Goal: Information Seeking & Learning: Compare options

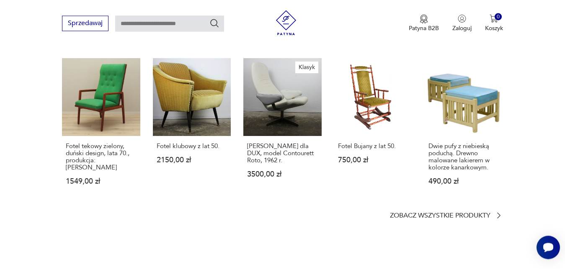
scroll to position [683, 0]
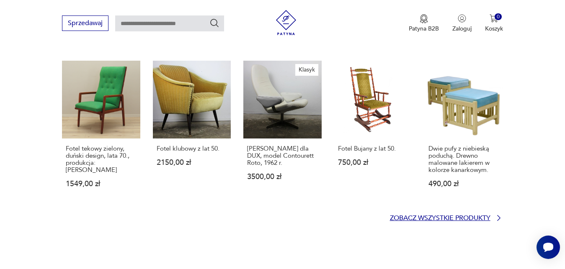
click at [498, 218] on icon at bounding box center [498, 218] width 8 height 8
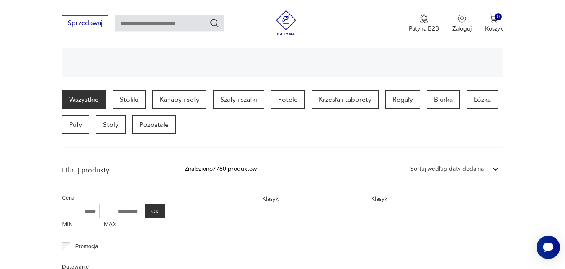
scroll to position [205, 0]
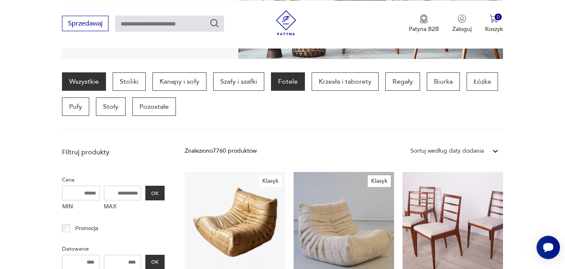
click at [295, 82] on p "Fotele" at bounding box center [288, 81] width 34 height 18
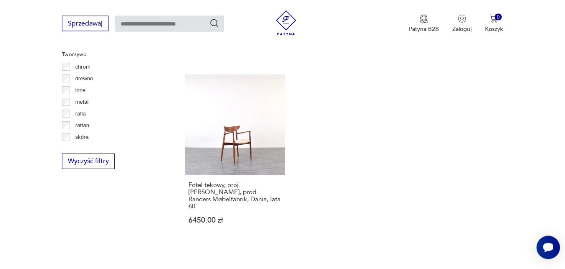
scroll to position [1225, 0]
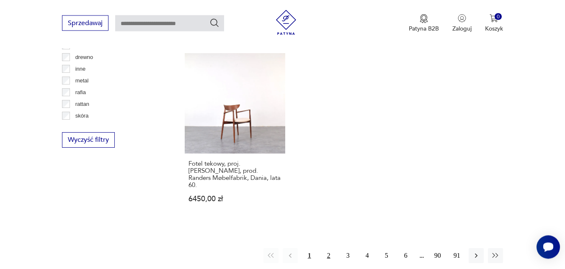
click at [328, 249] on button "2" at bounding box center [328, 256] width 15 height 15
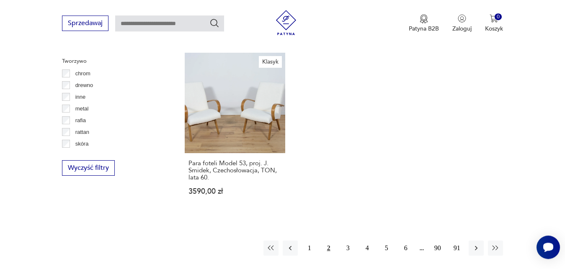
scroll to position [1204, 0]
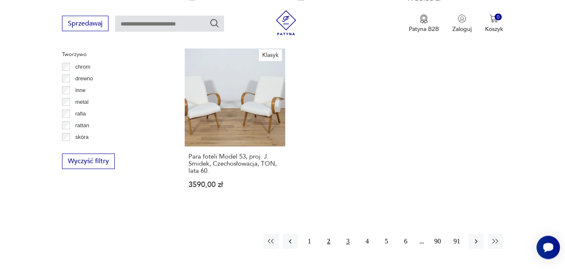
click at [348, 234] on button "3" at bounding box center [347, 241] width 15 height 15
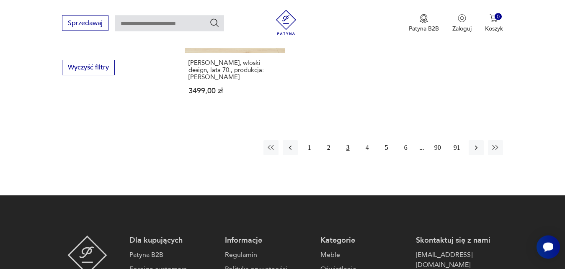
scroll to position [1311, 0]
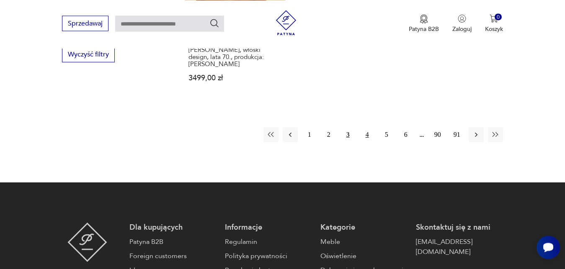
click at [365, 127] on button "4" at bounding box center [366, 134] width 15 height 15
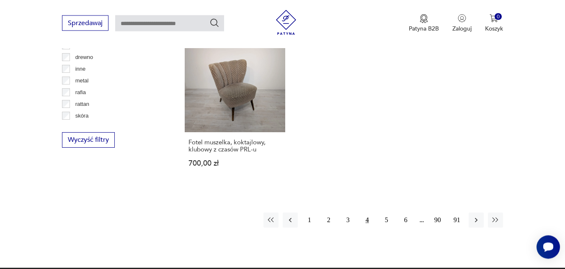
scroll to position [1204, 0]
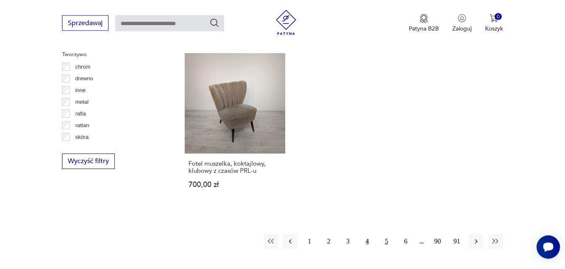
click at [385, 234] on button "5" at bounding box center [386, 241] width 15 height 15
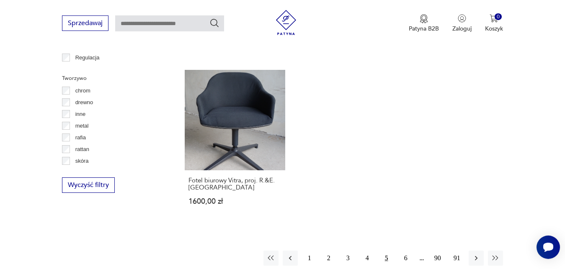
scroll to position [1183, 0]
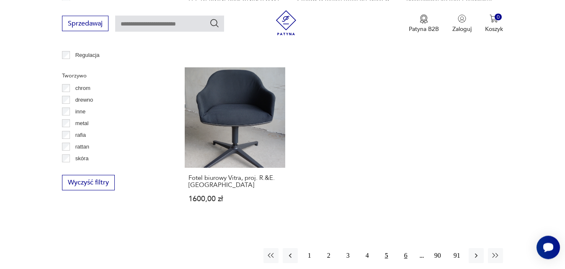
click at [406, 248] on button "6" at bounding box center [405, 255] width 15 height 15
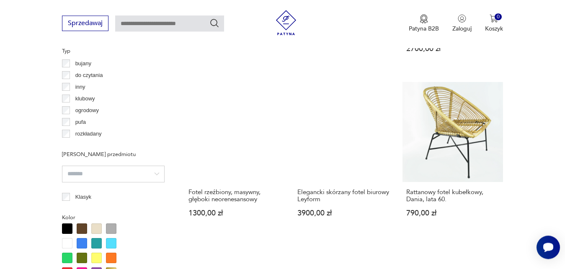
scroll to position [649, 0]
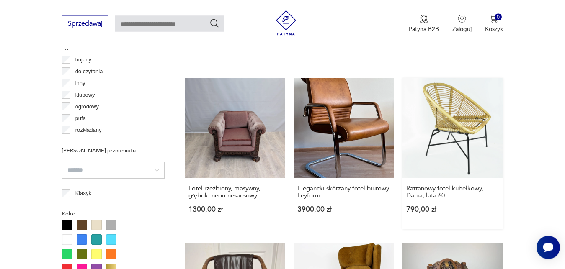
click at [462, 115] on link "Rattanowy fotel kubełkowy, Dania, lata 60. 790,00 zł" at bounding box center [452, 153] width 100 height 151
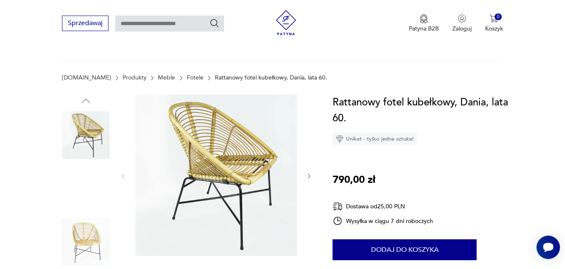
scroll to position [43, 0]
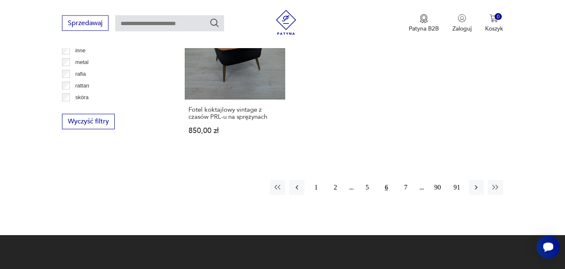
scroll to position [1271, 0]
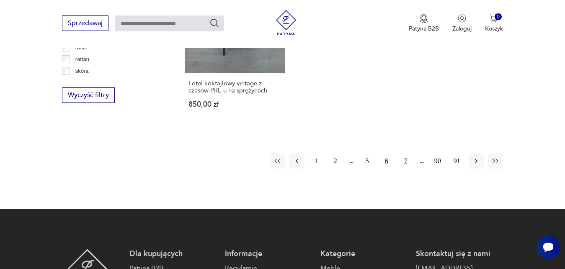
click at [406, 154] on button "7" at bounding box center [405, 161] width 15 height 15
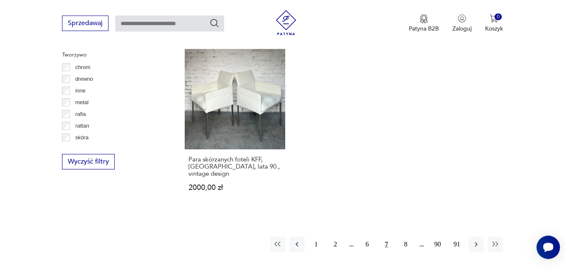
scroll to position [1225, 0]
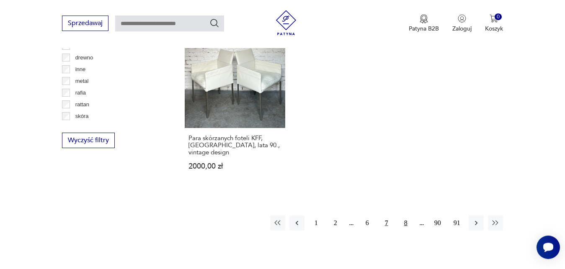
click at [405, 216] on button "8" at bounding box center [405, 223] width 15 height 15
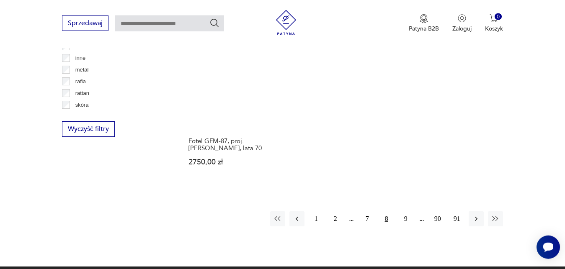
scroll to position [1247, 0]
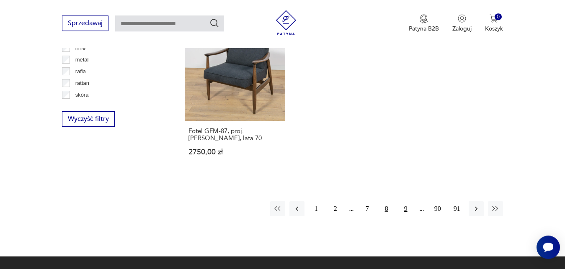
click at [404, 208] on button "9" at bounding box center [405, 208] width 15 height 15
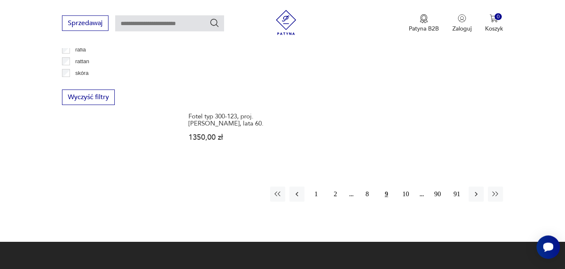
scroll to position [1289, 0]
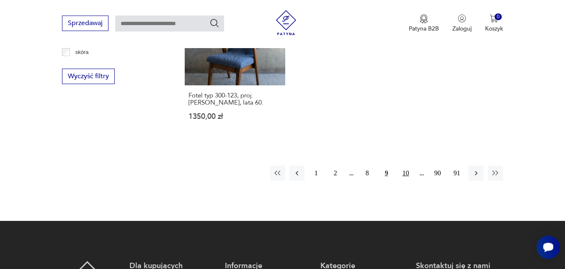
click at [406, 166] on button "10" at bounding box center [405, 173] width 15 height 15
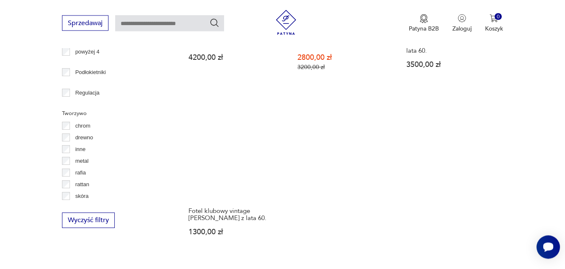
scroll to position [1183, 0]
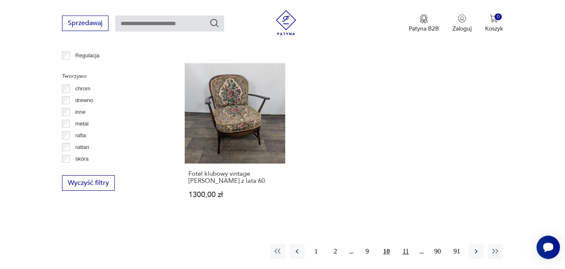
click at [406, 244] on button "11" at bounding box center [405, 251] width 15 height 15
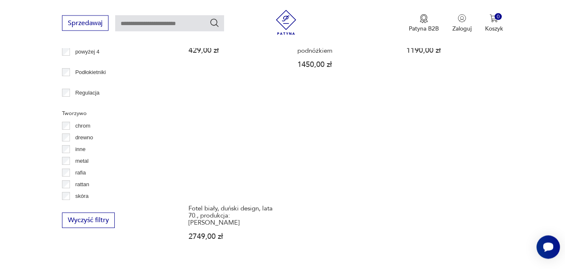
scroll to position [1204, 0]
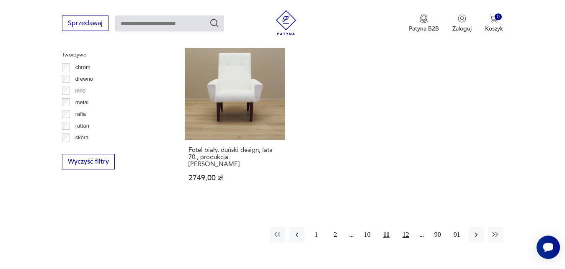
click at [404, 227] on button "12" at bounding box center [405, 234] width 15 height 15
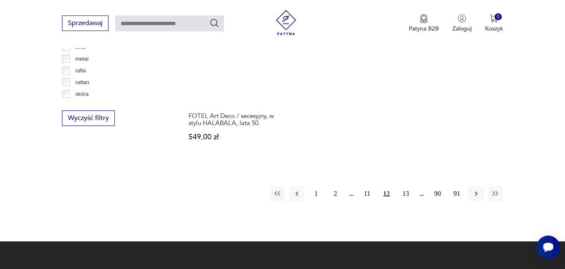
scroll to position [1268, 0]
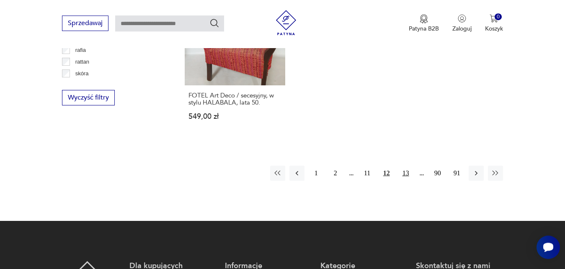
click at [406, 166] on button "13" at bounding box center [405, 173] width 15 height 15
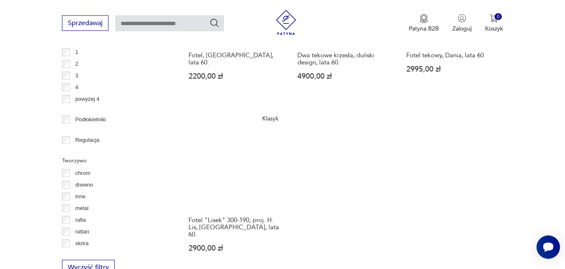
scroll to position [1161, 0]
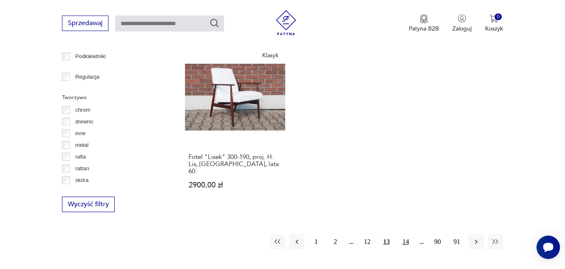
click at [406, 234] on button "14" at bounding box center [405, 241] width 15 height 15
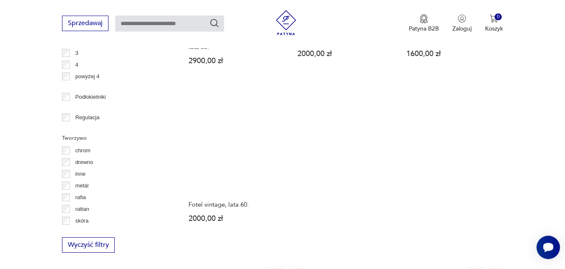
scroll to position [1140, 0]
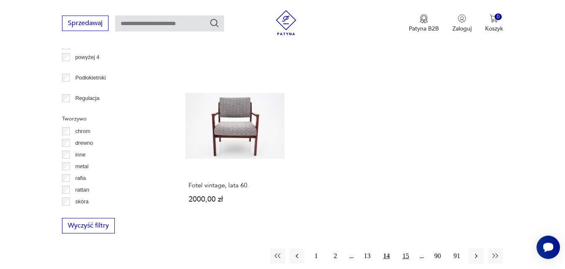
click at [406, 249] on button "15" at bounding box center [405, 256] width 15 height 15
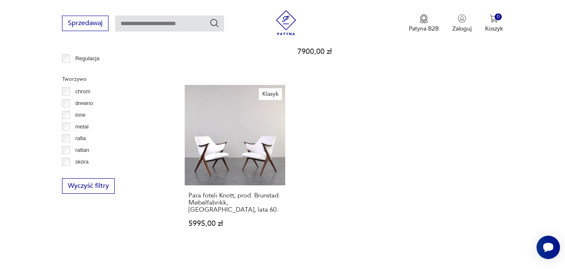
scroll to position [1183, 0]
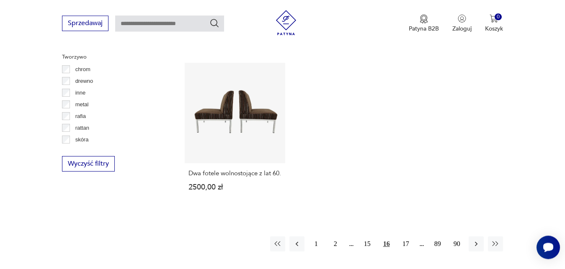
scroll to position [1204, 0]
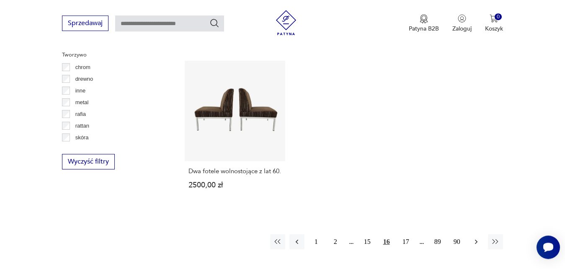
click at [476, 238] on icon "button" at bounding box center [476, 242] width 8 height 8
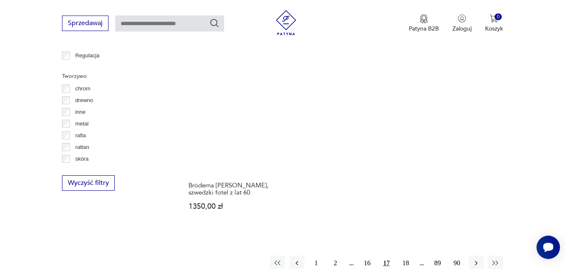
scroll to position [1204, 0]
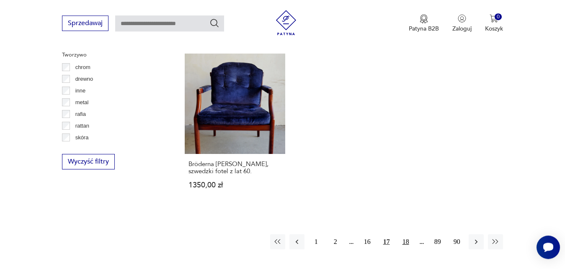
click at [407, 234] on button "18" at bounding box center [405, 241] width 15 height 15
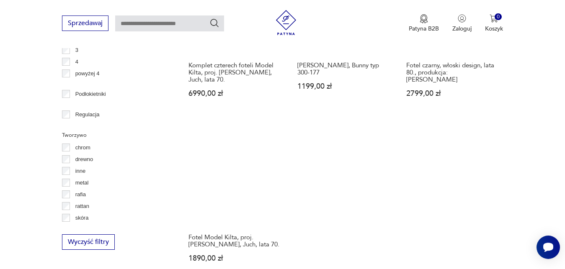
scroll to position [1161, 0]
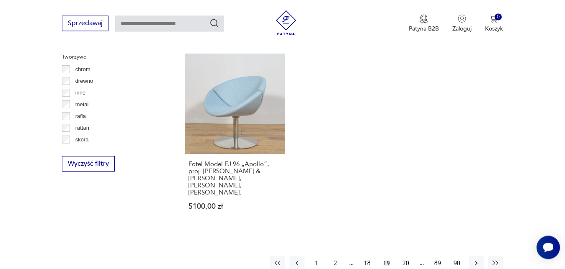
scroll to position [1204, 0]
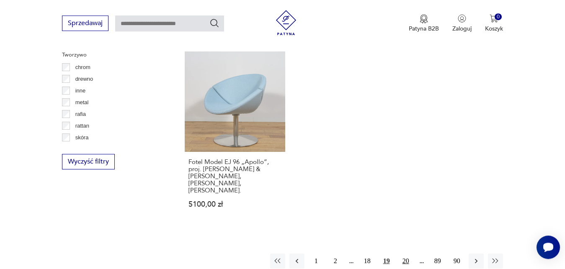
click at [406, 254] on button "20" at bounding box center [405, 261] width 15 height 15
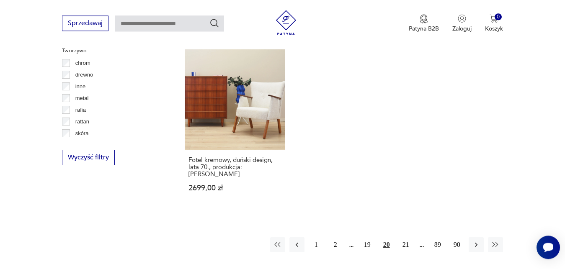
scroll to position [1225, 0]
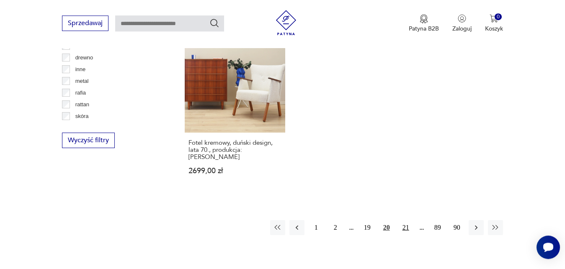
click at [405, 220] on button "21" at bounding box center [405, 227] width 15 height 15
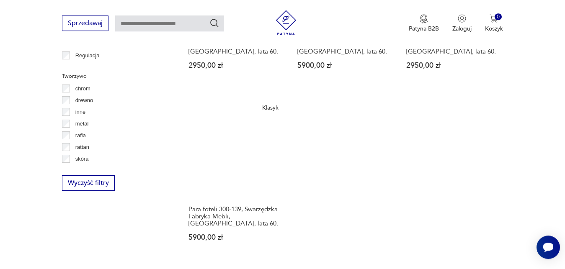
scroll to position [1204, 0]
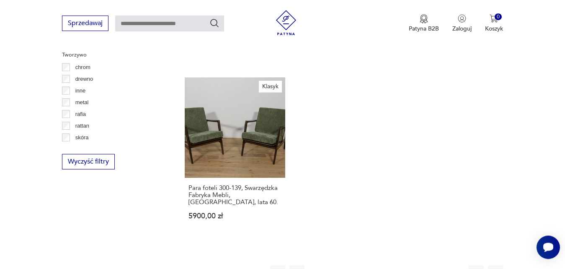
click at [406, 265] on button "22" at bounding box center [405, 272] width 15 height 15
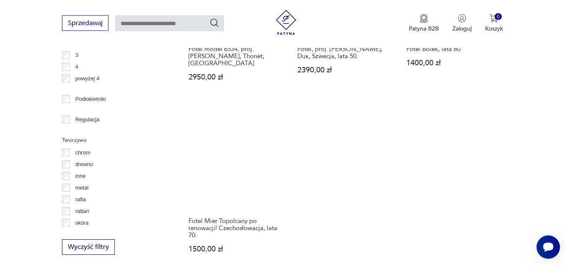
scroll to position [1204, 0]
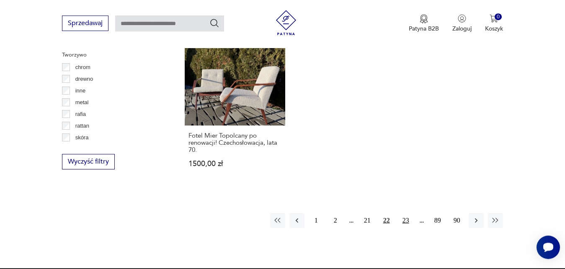
click at [405, 213] on button "23" at bounding box center [405, 220] width 15 height 15
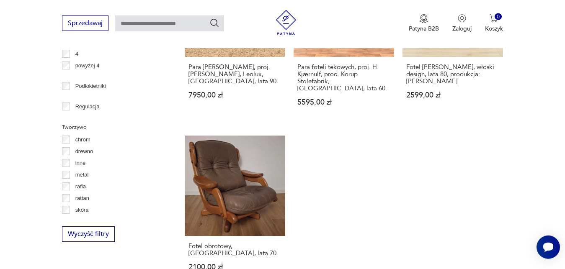
scroll to position [1183, 0]
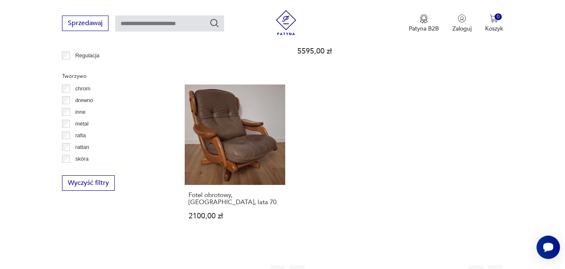
click at [406, 265] on button "24" at bounding box center [405, 272] width 15 height 15
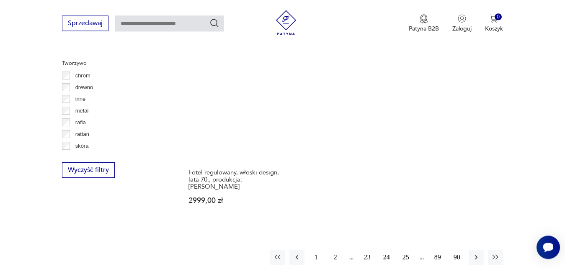
scroll to position [1204, 0]
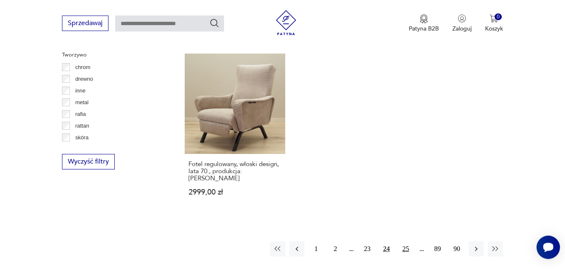
click at [406, 241] on button "25" at bounding box center [405, 248] width 15 height 15
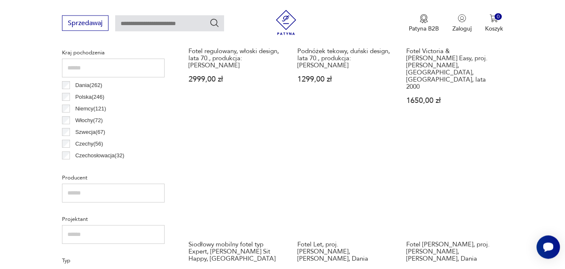
scroll to position [436, 0]
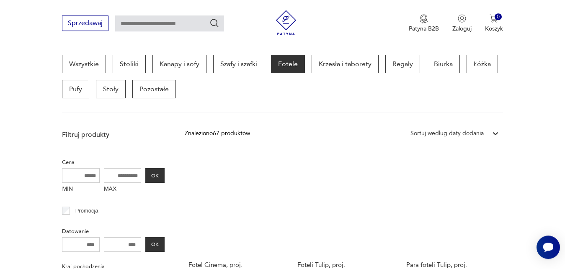
scroll to position [198, 0]
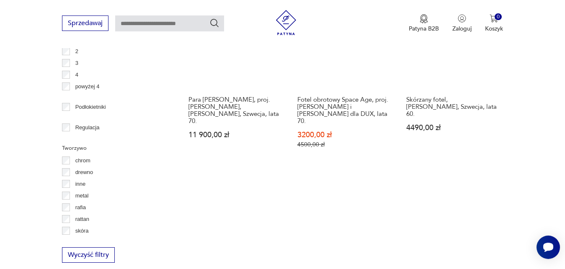
scroll to position [1119, 0]
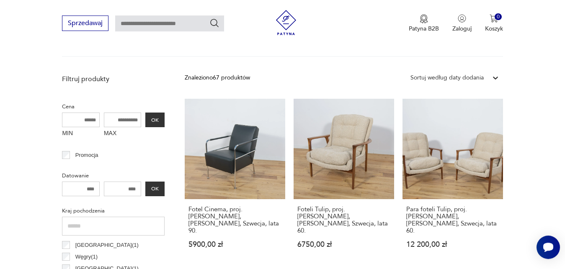
scroll to position [222, 0]
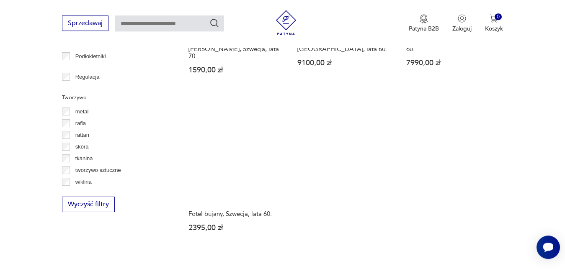
scroll to position [1183, 0]
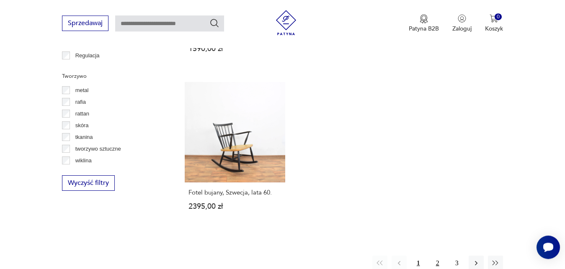
click at [437, 256] on button "2" at bounding box center [437, 263] width 15 height 15
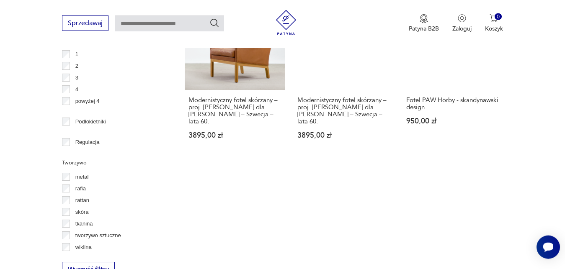
scroll to position [1204, 0]
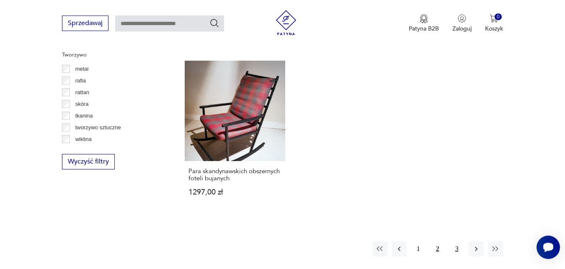
click at [456, 241] on button "3" at bounding box center [456, 248] width 15 height 15
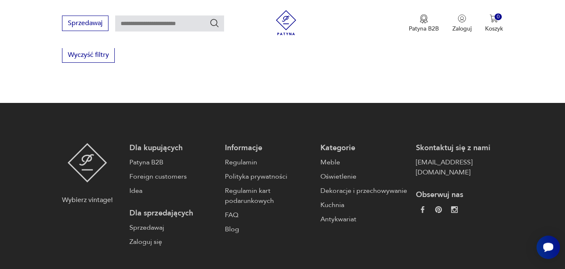
scroll to position [1289, 0]
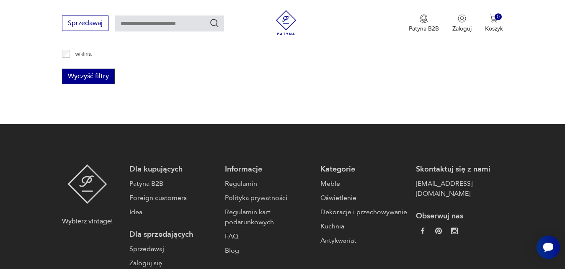
click at [106, 71] on button "Wyczyść filtry" at bounding box center [88, 76] width 53 height 15
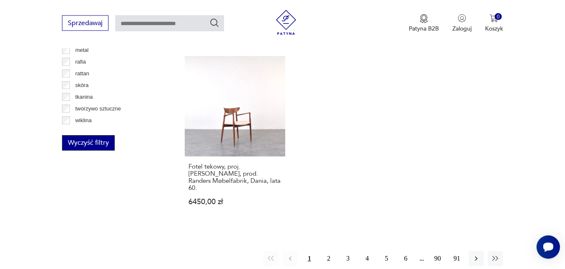
scroll to position [1225, 0]
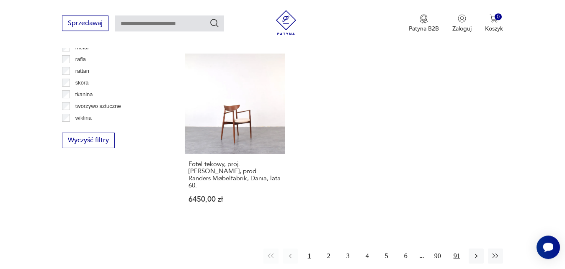
click at [456, 249] on button "91" at bounding box center [456, 256] width 15 height 15
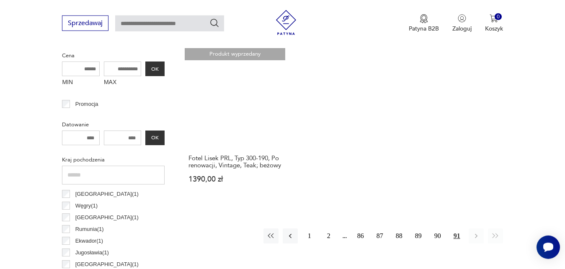
scroll to position [414, 0]
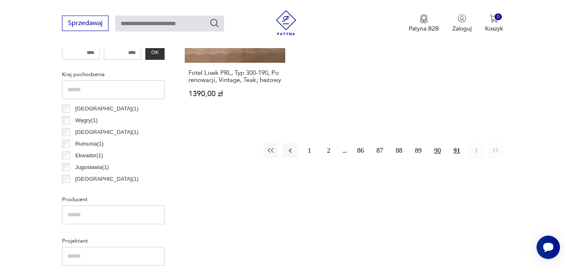
click at [438, 158] on button "90" at bounding box center [437, 150] width 15 height 15
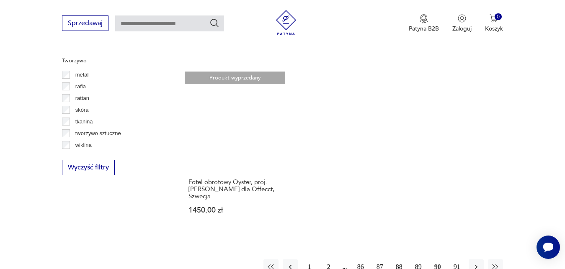
scroll to position [1204, 0]
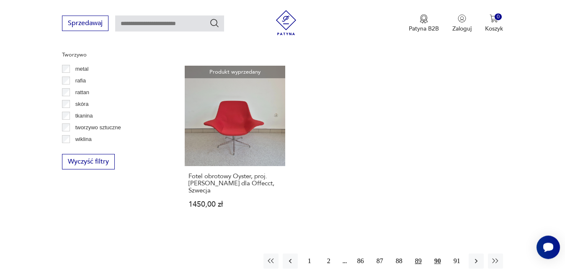
click at [418, 254] on button "89" at bounding box center [418, 261] width 15 height 15
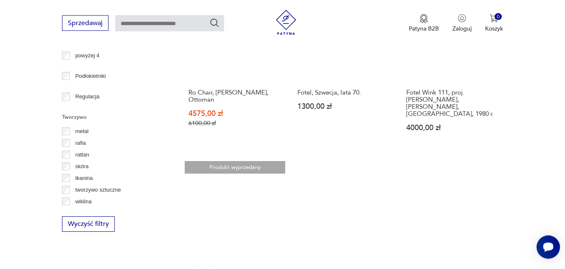
scroll to position [1204, 0]
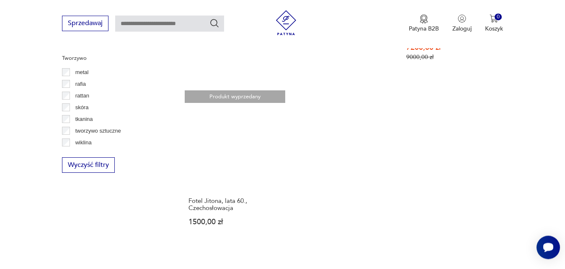
scroll to position [1204, 0]
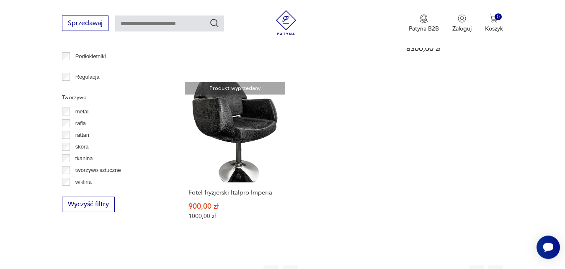
scroll to position [1183, 0]
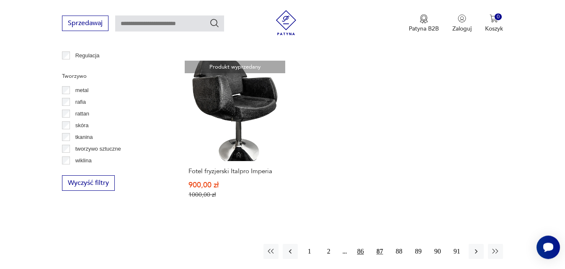
click at [360, 244] on button "86" at bounding box center [360, 251] width 15 height 15
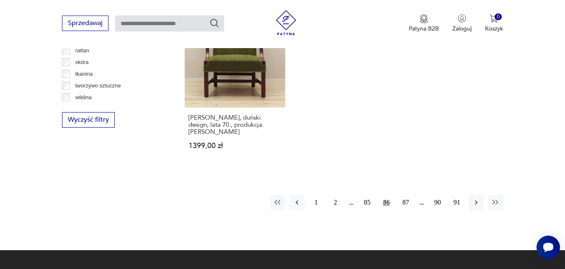
scroll to position [1247, 0]
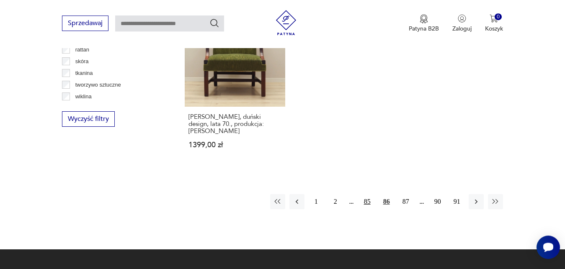
click at [367, 194] on button "85" at bounding box center [366, 201] width 15 height 15
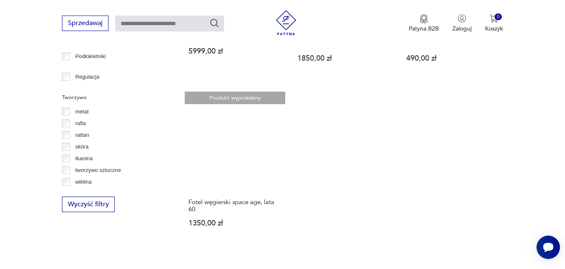
scroll to position [1225, 0]
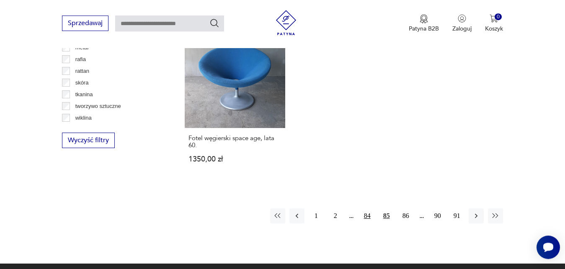
click at [367, 208] on button "84" at bounding box center [366, 215] width 15 height 15
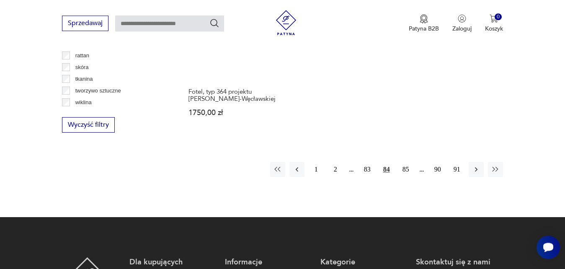
scroll to position [1247, 0]
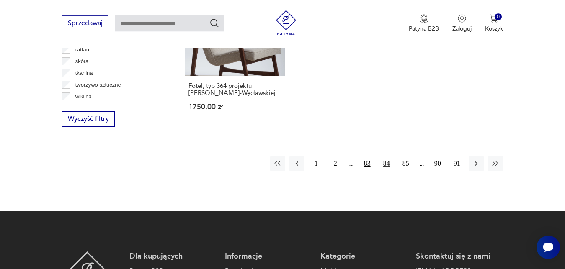
click at [367, 156] on button "83" at bounding box center [366, 163] width 15 height 15
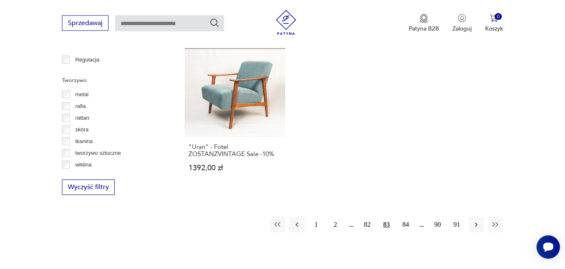
scroll to position [1183, 0]
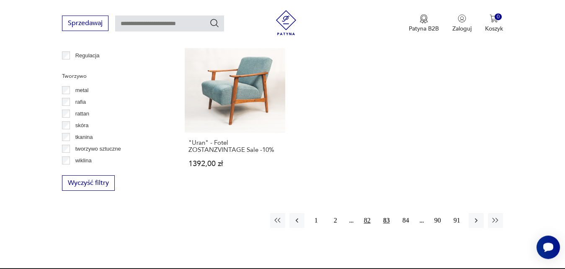
click at [366, 213] on button "82" at bounding box center [366, 220] width 15 height 15
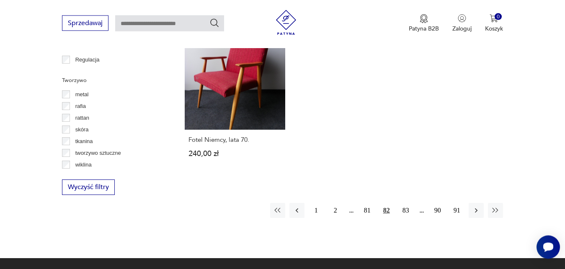
scroll to position [1183, 0]
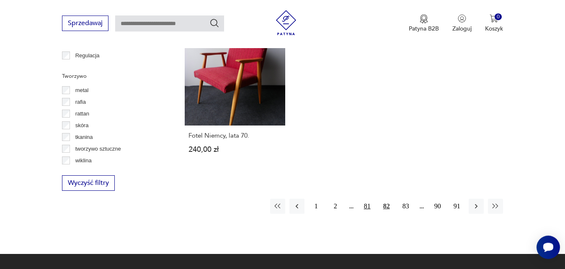
click at [367, 205] on button "81" at bounding box center [366, 206] width 15 height 15
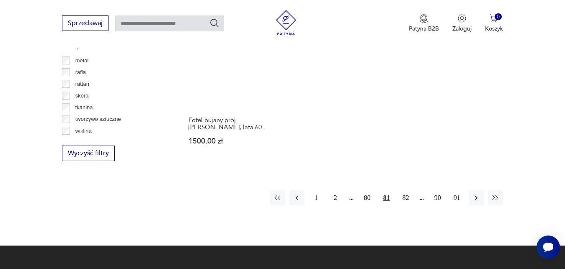
scroll to position [1268, 0]
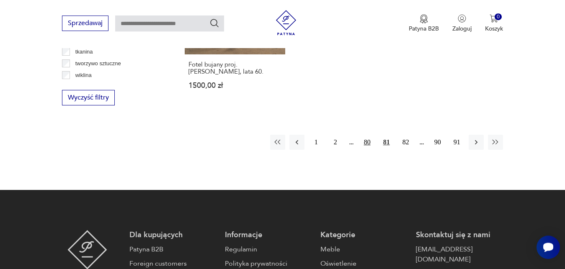
click at [368, 135] on button "80" at bounding box center [366, 142] width 15 height 15
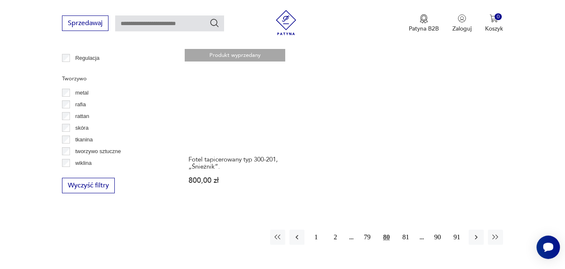
scroll to position [1183, 0]
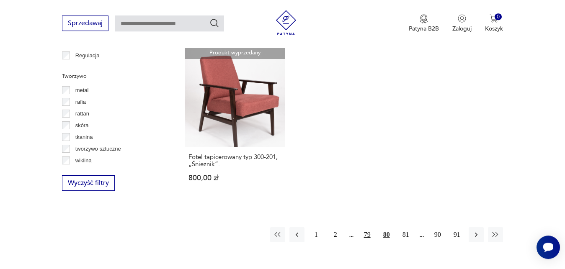
click at [367, 227] on button "79" at bounding box center [366, 234] width 15 height 15
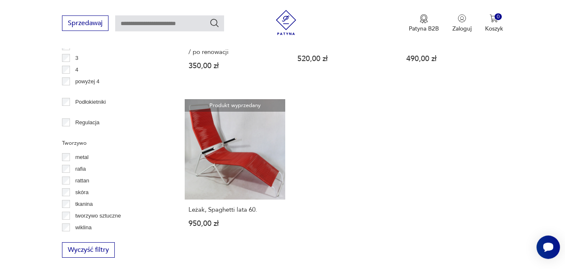
scroll to position [1140, 0]
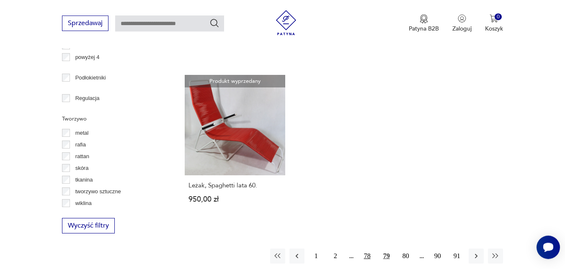
click at [367, 249] on button "78" at bounding box center [366, 256] width 15 height 15
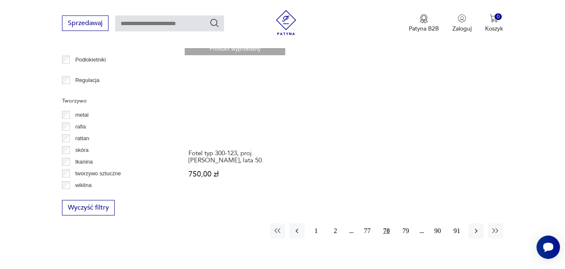
scroll to position [1161, 0]
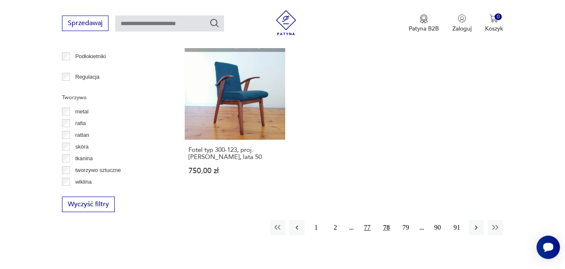
click at [368, 227] on button "77" at bounding box center [366, 227] width 15 height 15
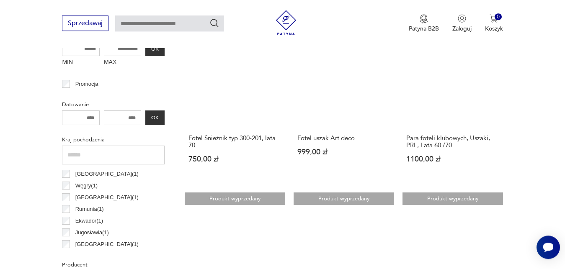
scroll to position [350, 0]
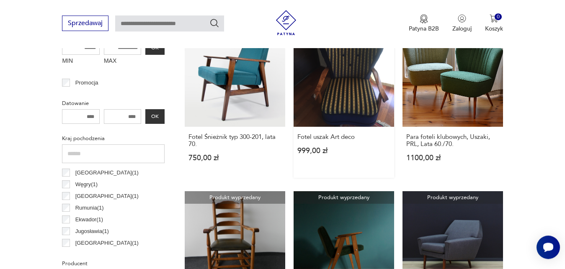
click at [360, 115] on link "Produkt wyprzedany Fotel uszak Art deco 999,00 zł" at bounding box center [343, 101] width 100 height 151
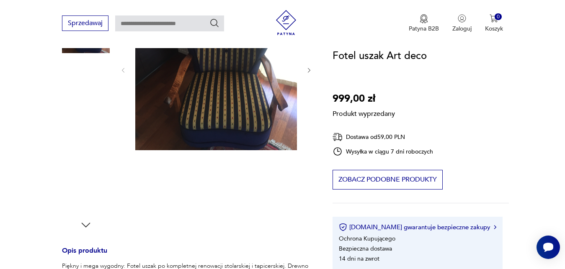
scroll to position [128, 0]
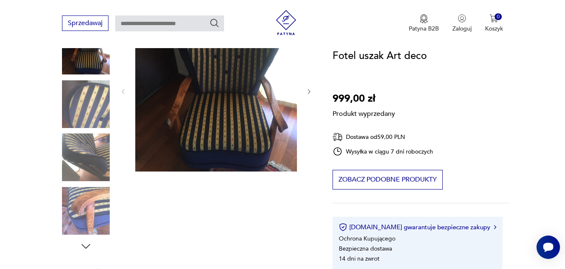
click at [288, 126] on div "Produkt wyprzedany Opis produktu Piękny i mega wygodny: Fotel uszak po kompletn…" at bounding box center [187, 263] width 250 height 506
click at [93, 204] on div "Produkt wyprzedany Opis produktu Piękny i mega wygodny: Fotel uszak po kompletn…" at bounding box center [187, 263] width 250 height 506
click at [218, 123] on div "Produkt wyprzedany Opis produktu Piękny i mega wygodny: Fotel uszak po kompletn…" at bounding box center [187, 263] width 250 height 506
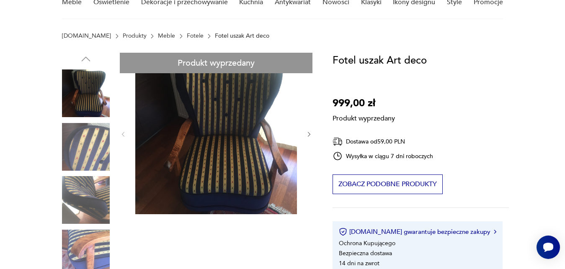
scroll to position [64, 0]
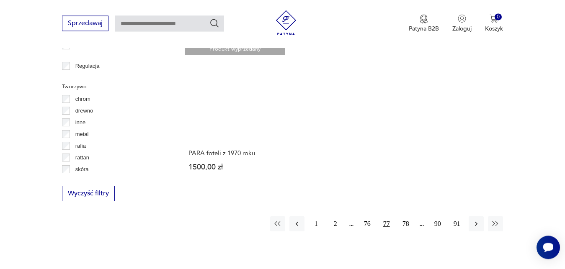
scroll to position [1175, 0]
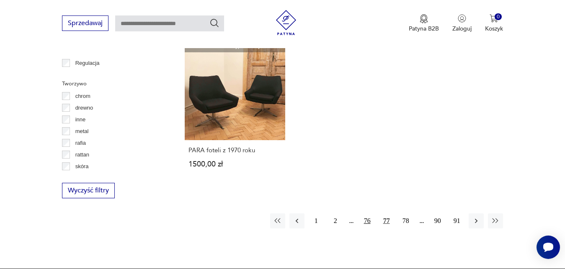
click at [367, 213] on button "76" at bounding box center [366, 220] width 15 height 15
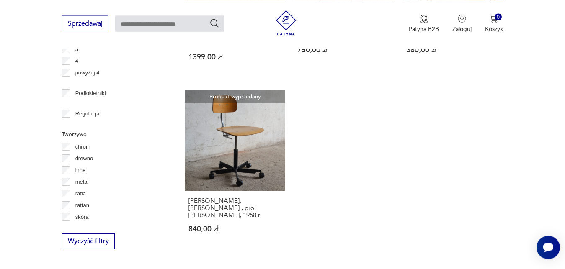
scroll to position [1161, 0]
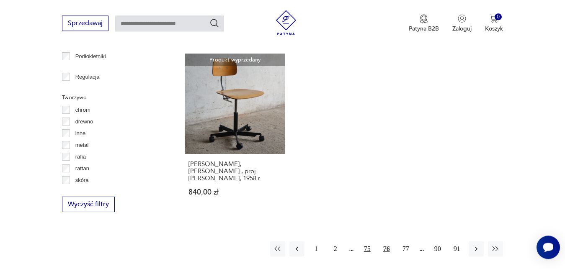
click at [367, 243] on button "75" at bounding box center [366, 248] width 15 height 15
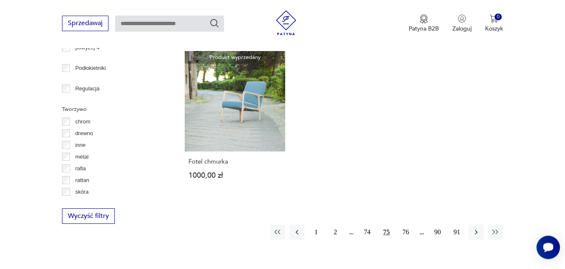
scroll to position [1161, 0]
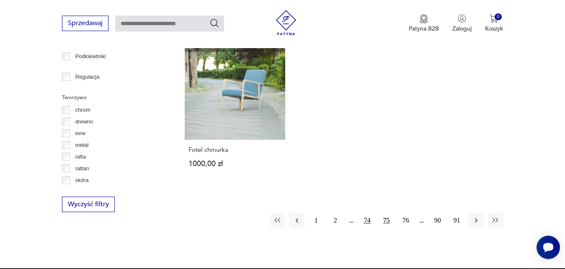
click at [369, 221] on button "74" at bounding box center [366, 220] width 15 height 15
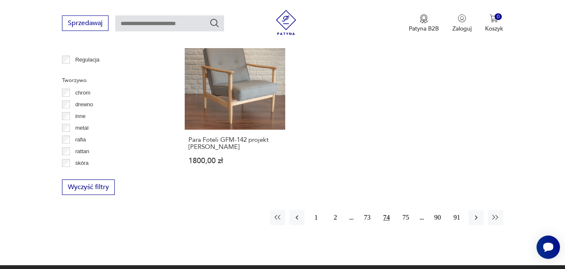
scroll to position [1183, 0]
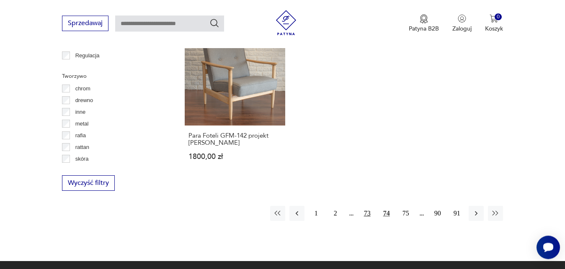
click at [367, 206] on button "73" at bounding box center [366, 213] width 15 height 15
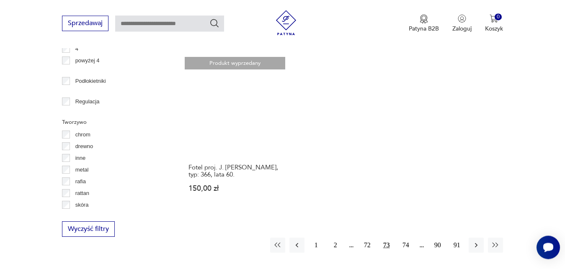
scroll to position [1140, 0]
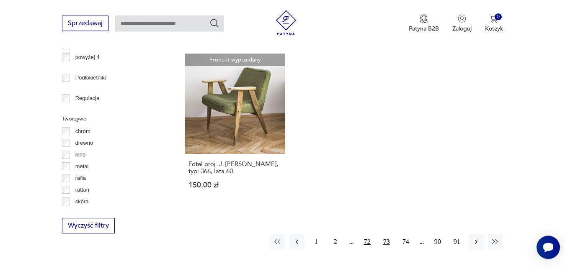
click at [367, 234] on button "72" at bounding box center [366, 241] width 15 height 15
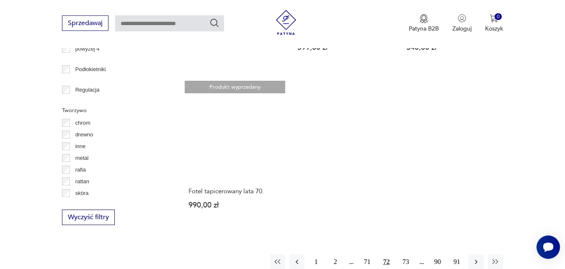
scroll to position [1204, 0]
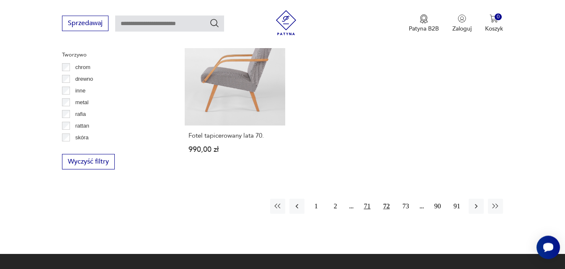
click at [367, 199] on button "71" at bounding box center [366, 206] width 15 height 15
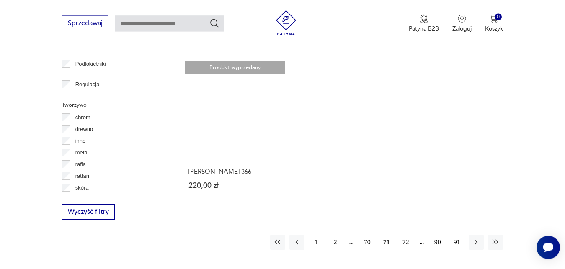
scroll to position [1183, 0]
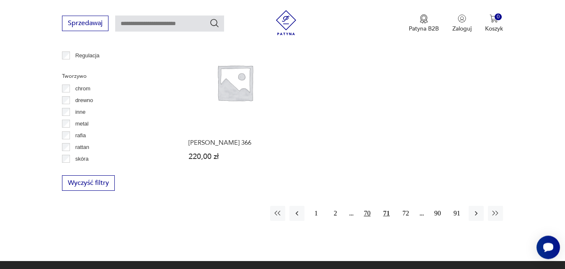
click at [365, 207] on button "70" at bounding box center [366, 213] width 15 height 15
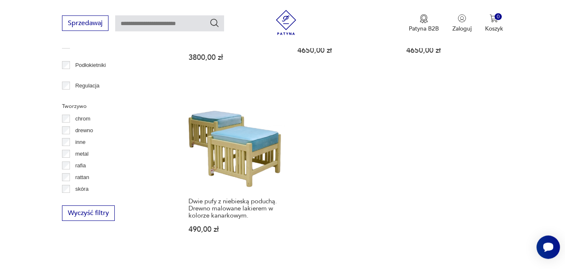
scroll to position [1161, 0]
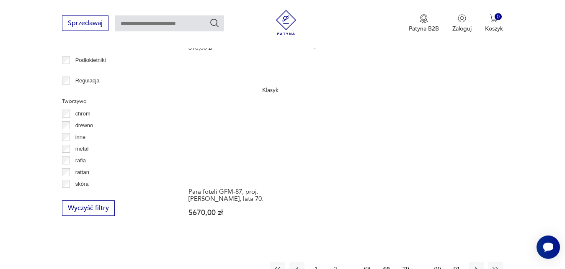
scroll to position [1161, 0]
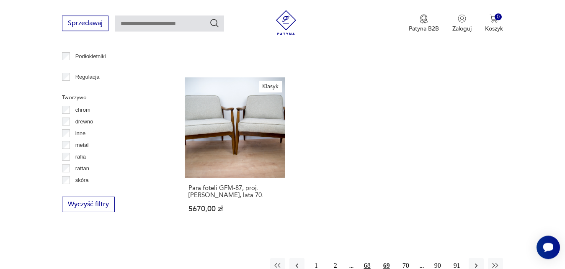
click at [366, 258] on button "68" at bounding box center [366, 265] width 15 height 15
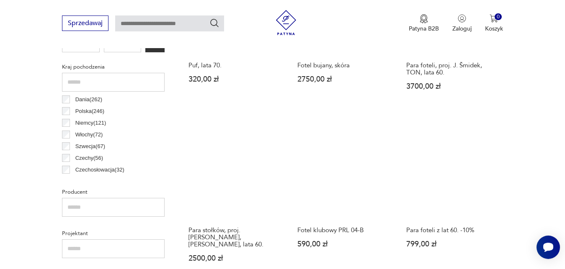
scroll to position [414, 0]
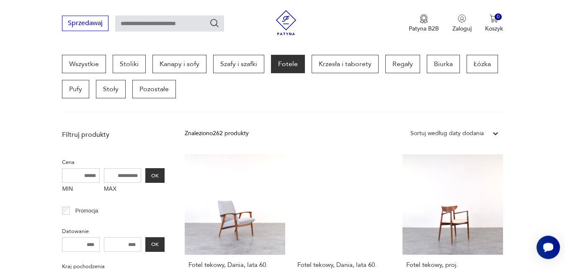
scroll to position [198, 0]
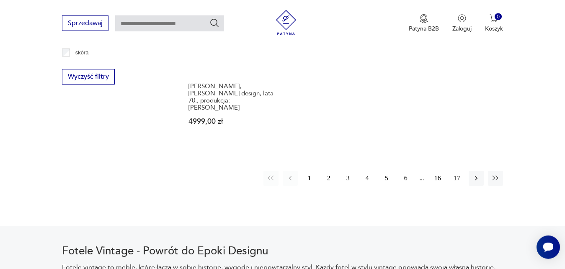
scroll to position [1289, 0]
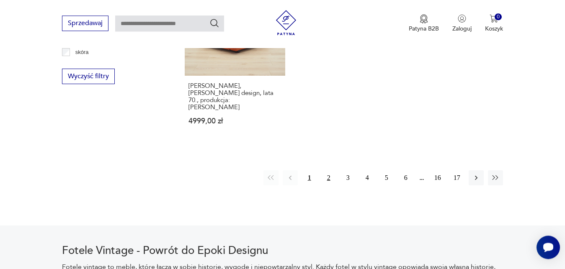
click at [328, 170] on button "2" at bounding box center [328, 177] width 15 height 15
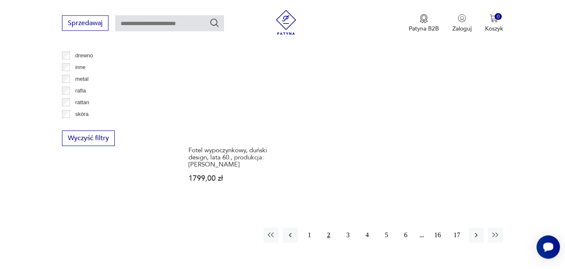
scroll to position [1247, 0]
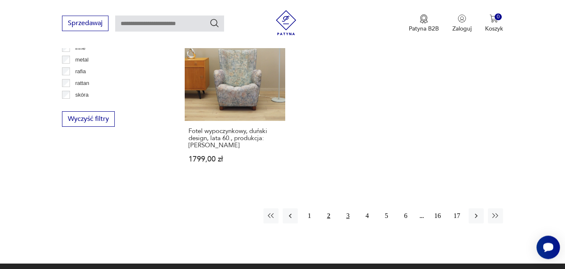
click at [346, 208] on button "3" at bounding box center [347, 215] width 15 height 15
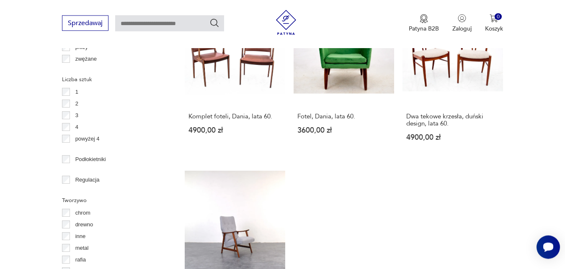
scroll to position [1161, 0]
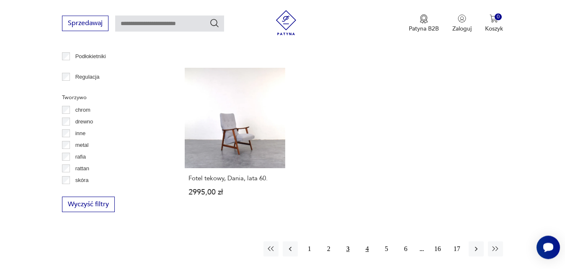
click at [366, 241] on button "4" at bounding box center [366, 248] width 15 height 15
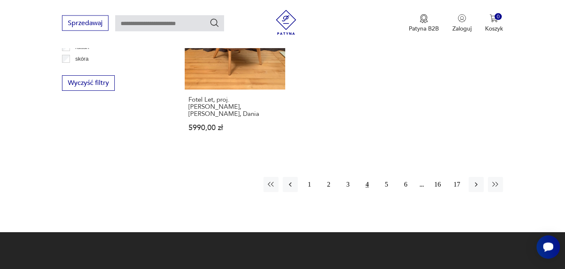
scroll to position [1289, 0]
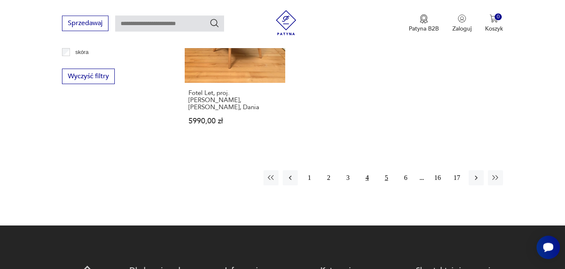
click at [386, 170] on button "5" at bounding box center [386, 177] width 15 height 15
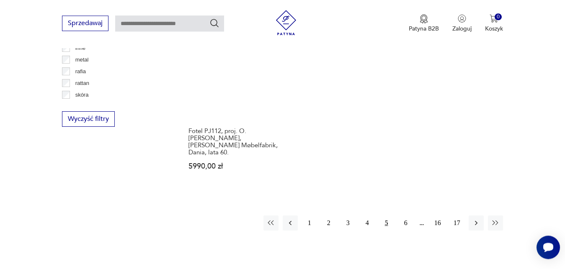
scroll to position [1268, 0]
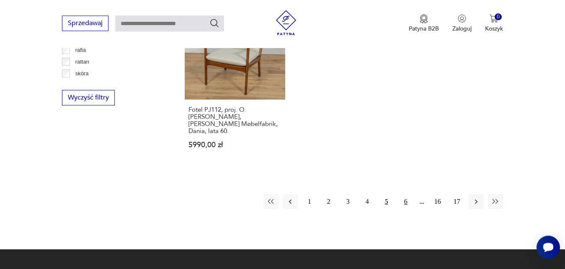
click at [405, 194] on button "6" at bounding box center [405, 201] width 15 height 15
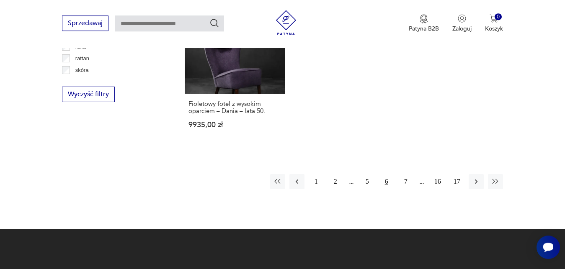
scroll to position [1289, 0]
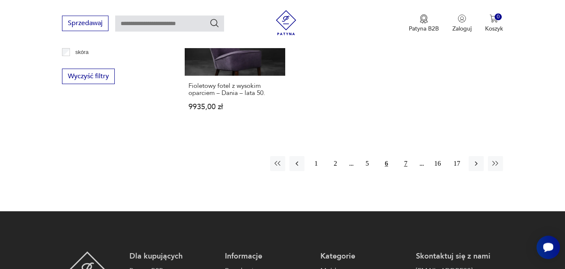
click at [406, 156] on button "7" at bounding box center [405, 163] width 15 height 15
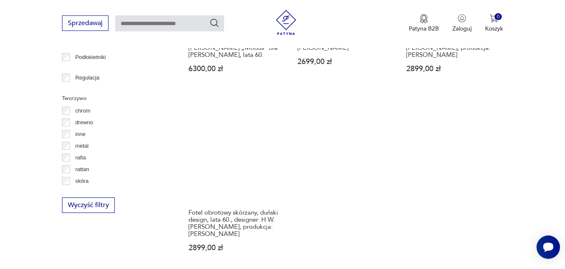
scroll to position [1161, 0]
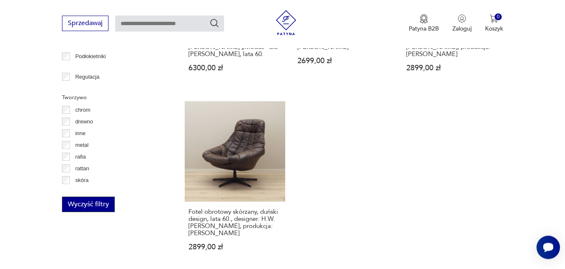
click at [108, 205] on button "Wyczyść filtry" at bounding box center [88, 204] width 53 height 15
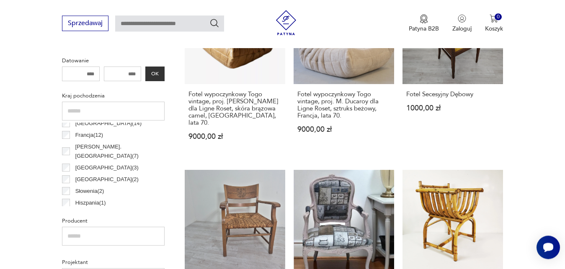
scroll to position [47, 0]
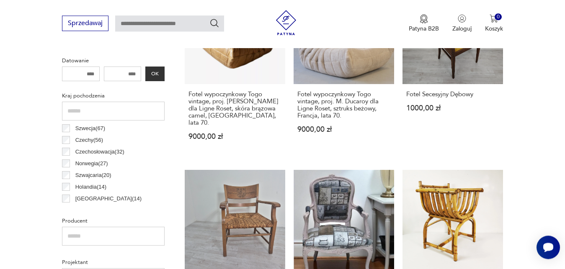
click at [92, 164] on p "Norwegia ( 27 )" at bounding box center [91, 163] width 33 height 9
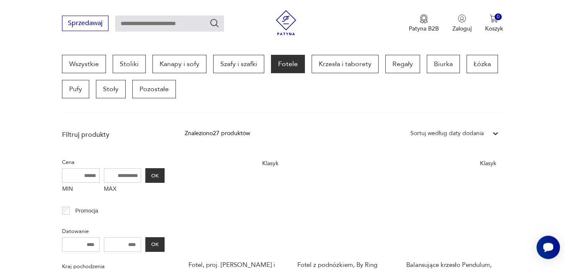
scroll to position [198, 0]
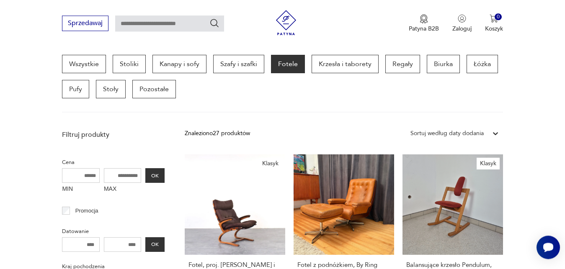
click at [338, 108] on div "Wszystkie Stoliki Kanapy i sofy Szafy i szafki Fotele Krzesła i taborety Regały…" at bounding box center [282, 84] width 440 height 58
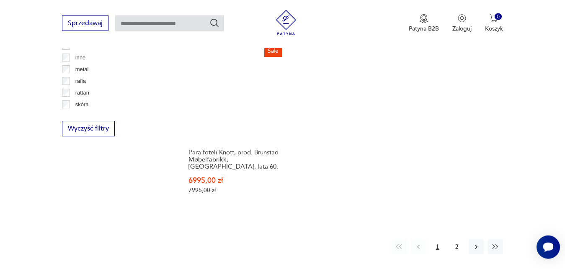
scroll to position [1289, 0]
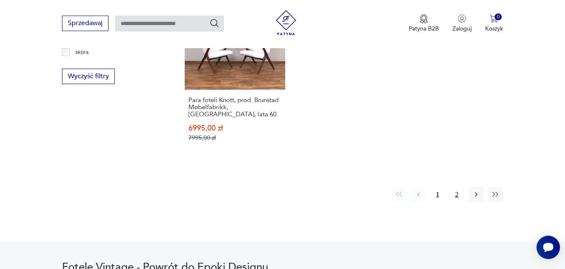
click at [454, 187] on button "2" at bounding box center [456, 194] width 15 height 15
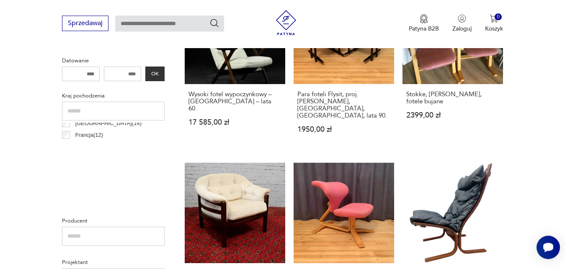
scroll to position [47, 0]
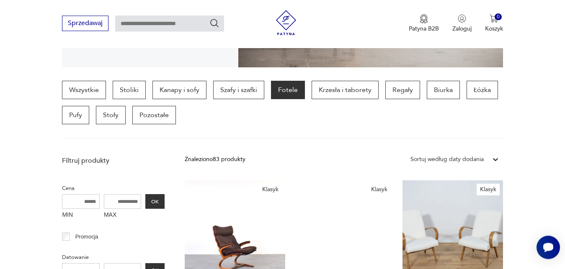
scroll to position [198, 0]
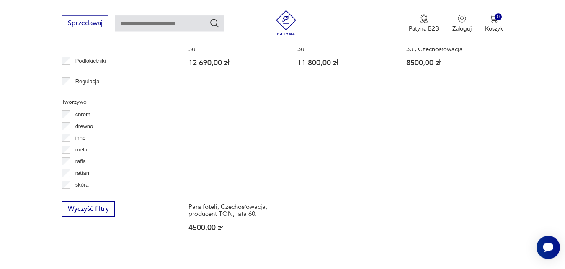
scroll to position [1178, 0]
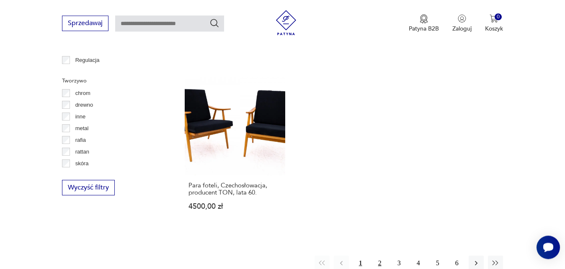
click at [380, 256] on button "2" at bounding box center [379, 263] width 15 height 15
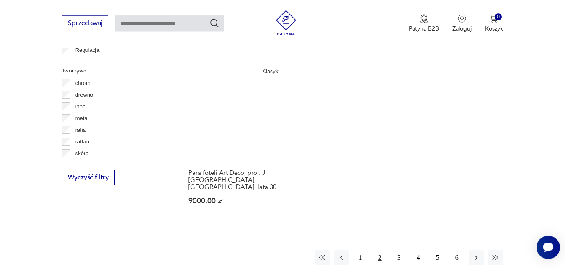
scroll to position [1225, 0]
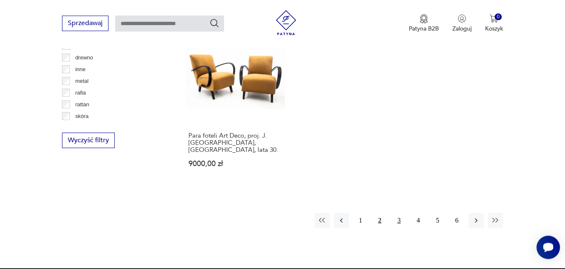
click at [398, 213] on button "3" at bounding box center [398, 220] width 15 height 15
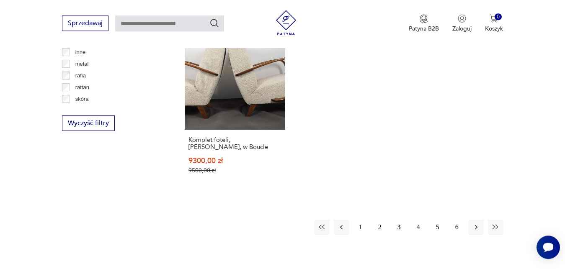
scroll to position [1247, 0]
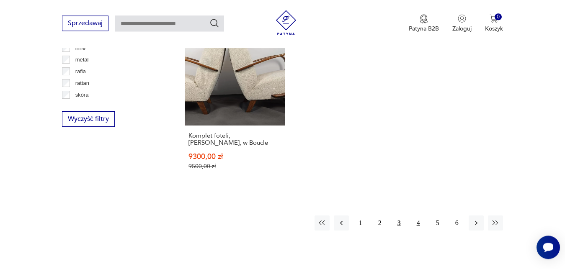
click at [418, 216] on button "4" at bounding box center [418, 223] width 15 height 15
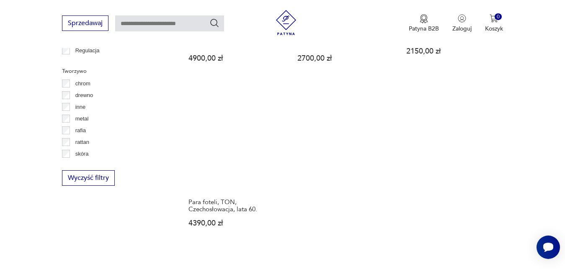
scroll to position [1225, 0]
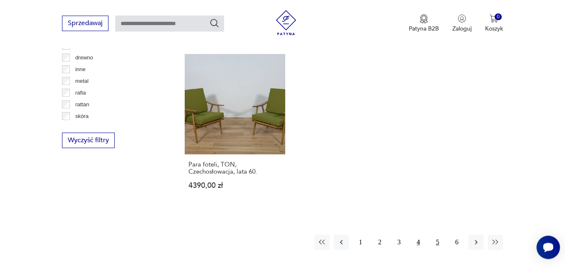
click at [437, 235] on button "5" at bounding box center [437, 242] width 15 height 15
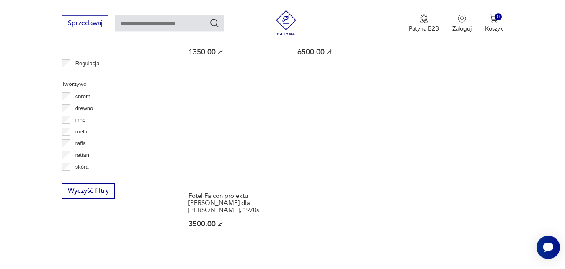
scroll to position [1204, 0]
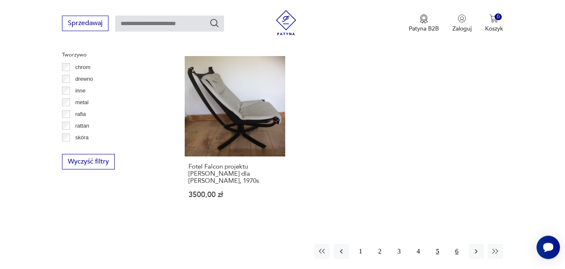
click at [456, 244] on button "6" at bounding box center [456, 251] width 15 height 15
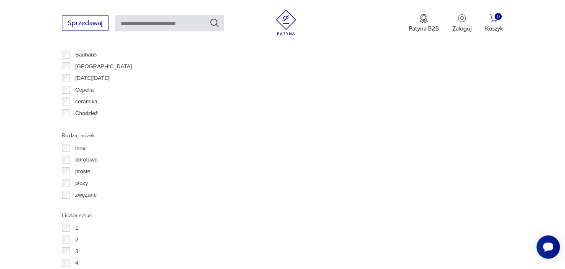
scroll to position [927, 0]
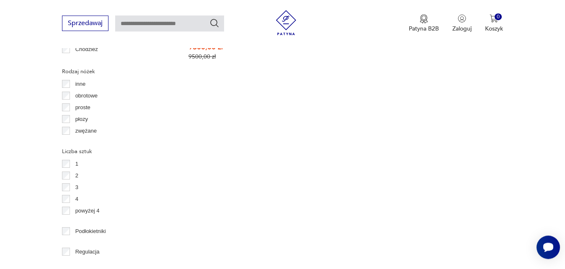
scroll to position [991, 0]
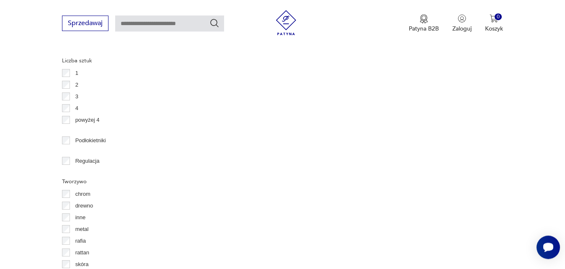
scroll to position [1097, 0]
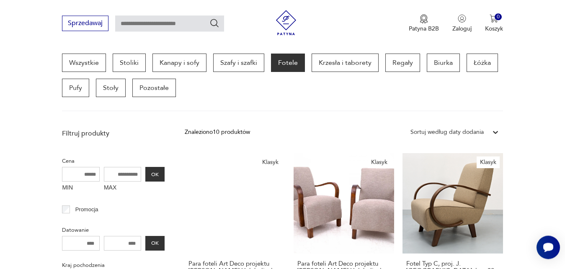
scroll to position [222, 0]
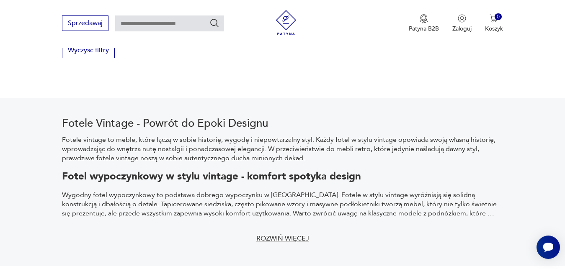
scroll to position [1281, 0]
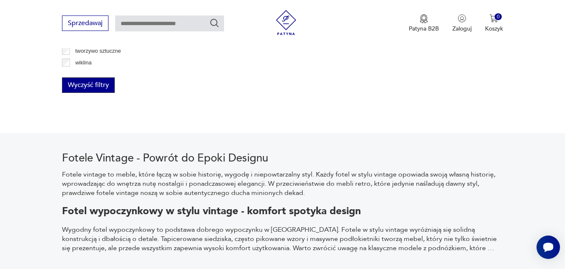
click at [104, 84] on button "Wyczyść filtry" at bounding box center [88, 84] width 53 height 15
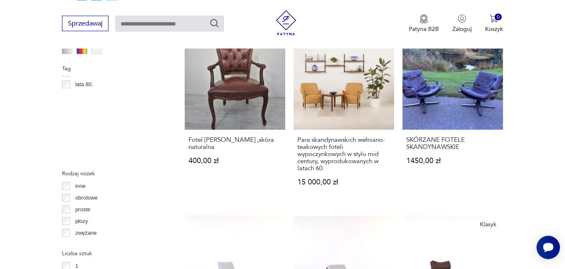
scroll to position [226, 0]
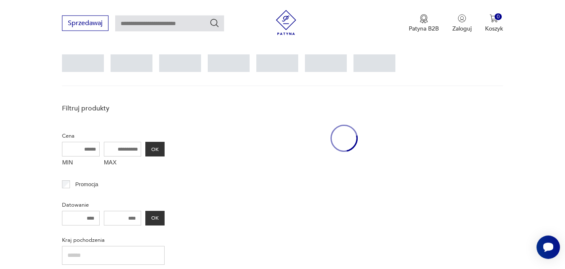
scroll to position [222, 0]
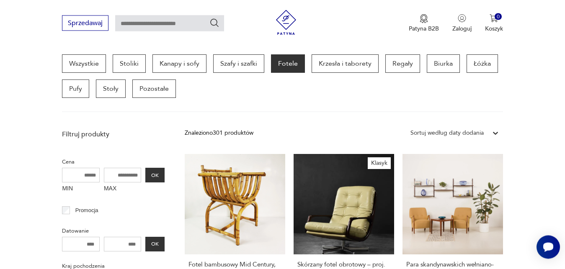
click at [297, 109] on div "Wszystkie Stoliki Kanapy i sofy Szafy i szafki Fotele Krzesła i taborety Regały…" at bounding box center [282, 84] width 440 height 58
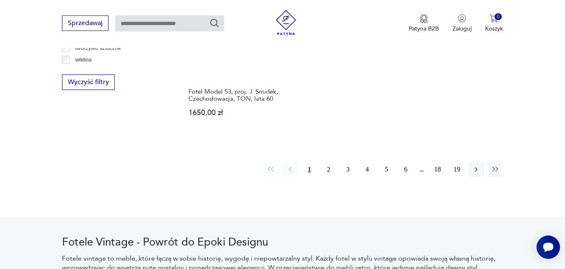
scroll to position [1290, 0]
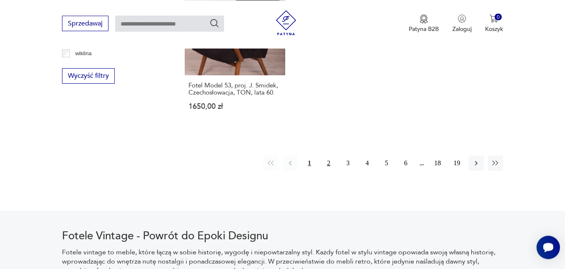
click at [329, 156] on button "2" at bounding box center [328, 163] width 15 height 15
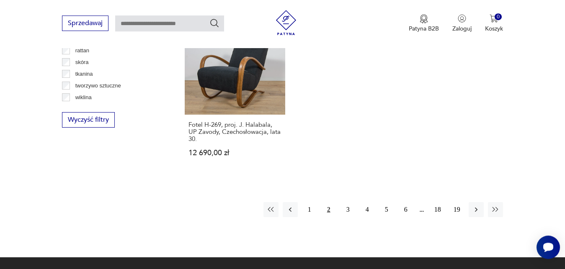
scroll to position [1247, 0]
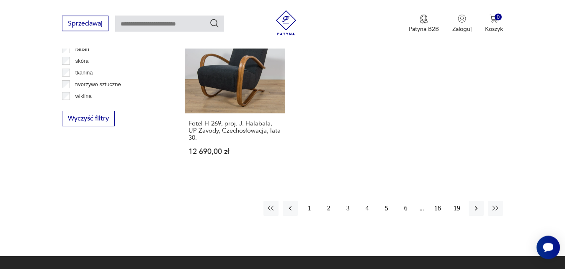
click at [347, 201] on button "3" at bounding box center [347, 208] width 15 height 15
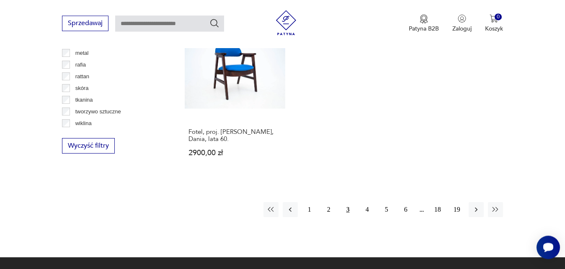
scroll to position [1226, 0]
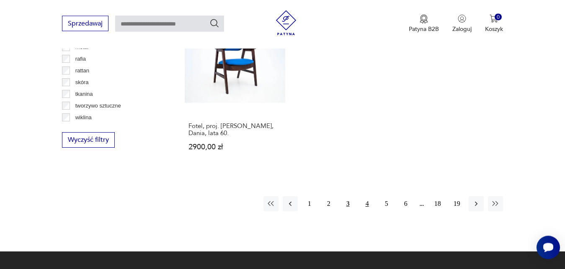
click at [367, 196] on button "4" at bounding box center [366, 203] width 15 height 15
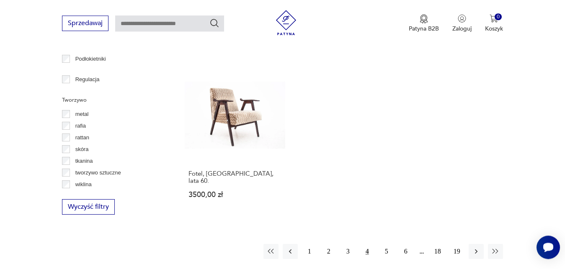
scroll to position [1162, 0]
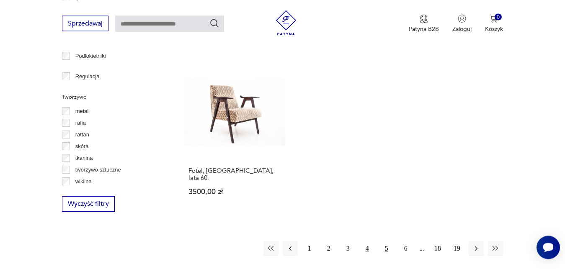
click at [385, 241] on button "5" at bounding box center [386, 248] width 15 height 15
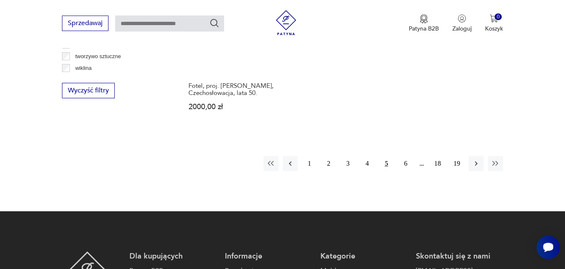
scroll to position [1290, 0]
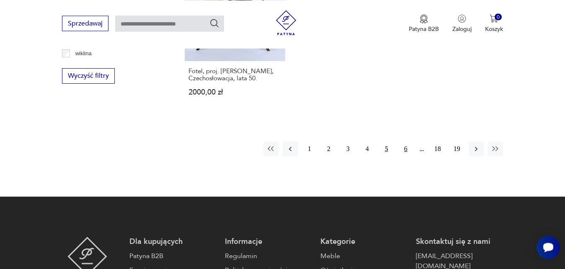
click at [406, 143] on button "6" at bounding box center [405, 148] width 15 height 15
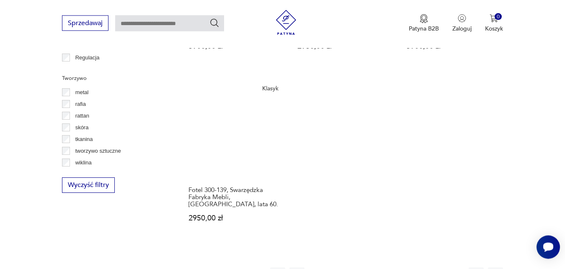
scroll to position [1183, 0]
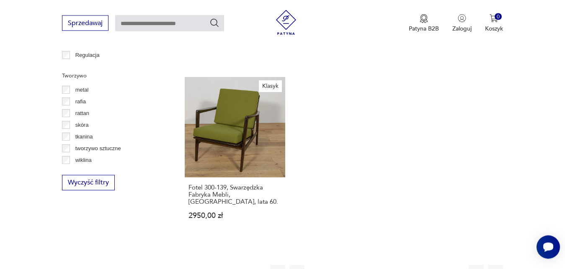
click at [405, 265] on button "7" at bounding box center [405, 272] width 15 height 15
